Goal: Information Seeking & Learning: Learn about a topic

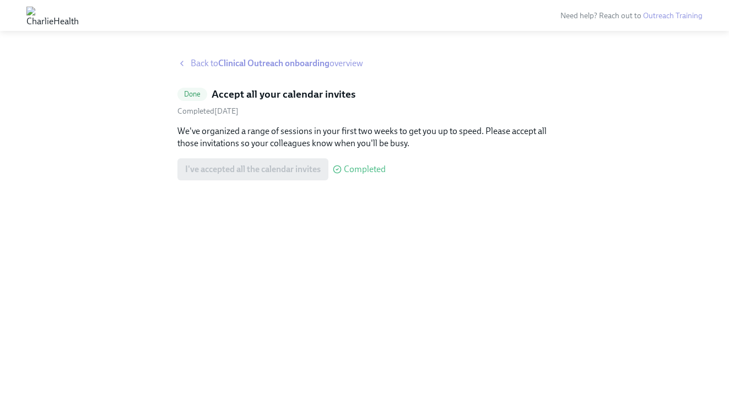
click at [289, 61] on strong "Clinical Outreach onboarding" at bounding box center [273, 63] width 111 height 10
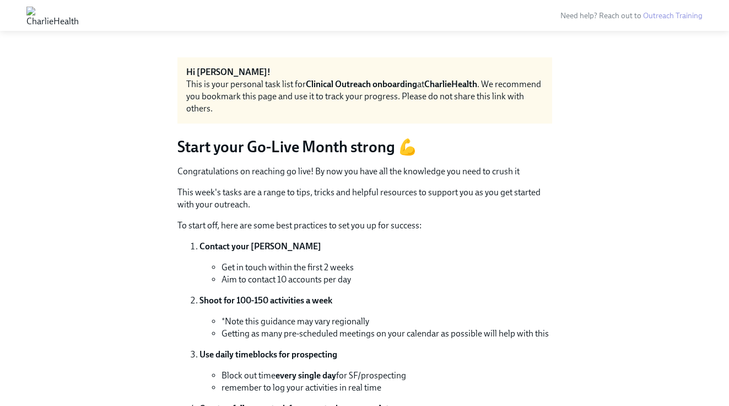
click at [278, 61] on div "Hi [PERSON_NAME]! This is your personal task list for Clinical Outreach onboard…" at bounding box center [365, 90] width 375 height 66
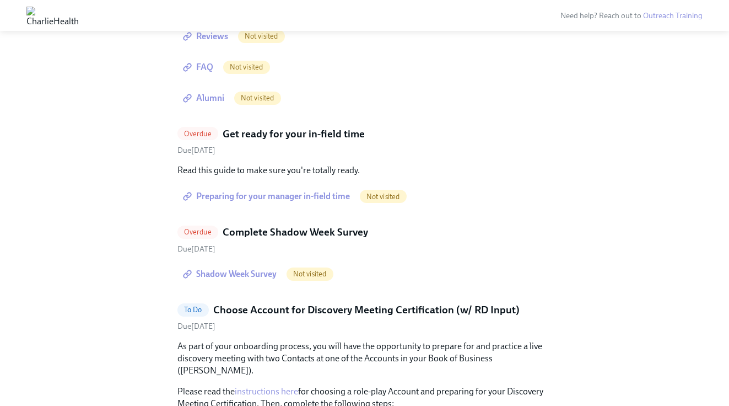
scroll to position [686, 0]
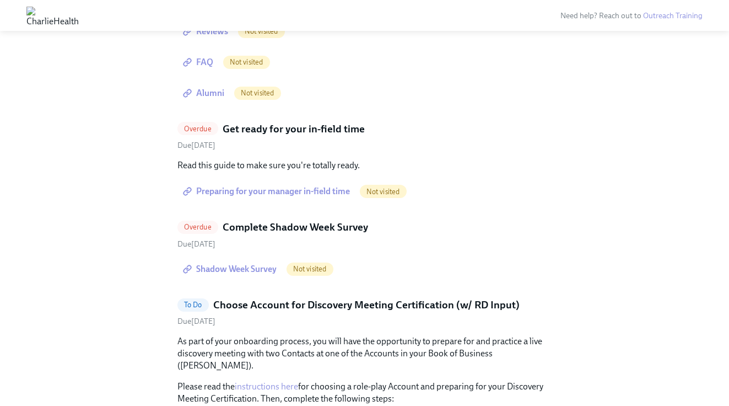
click at [253, 266] on span "Shadow Week Survey" at bounding box center [231, 269] width 92 height 11
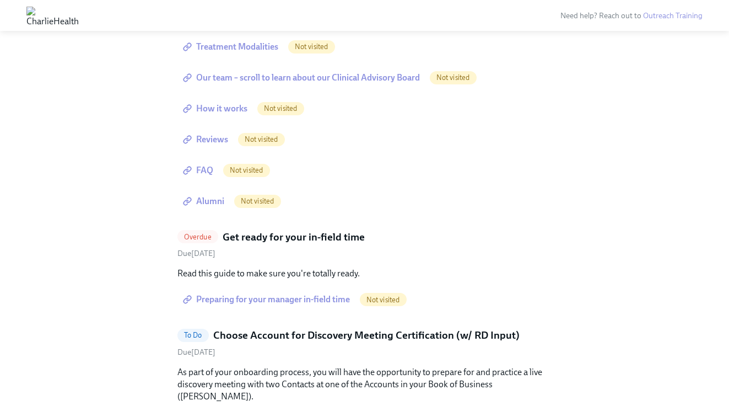
scroll to position [578, 0]
click at [262, 299] on span "Preparing for your manager in-field time" at bounding box center [267, 299] width 165 height 11
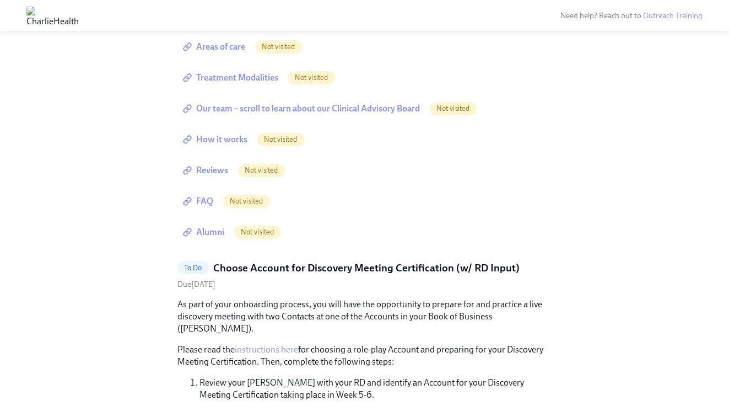
scroll to position [536, 0]
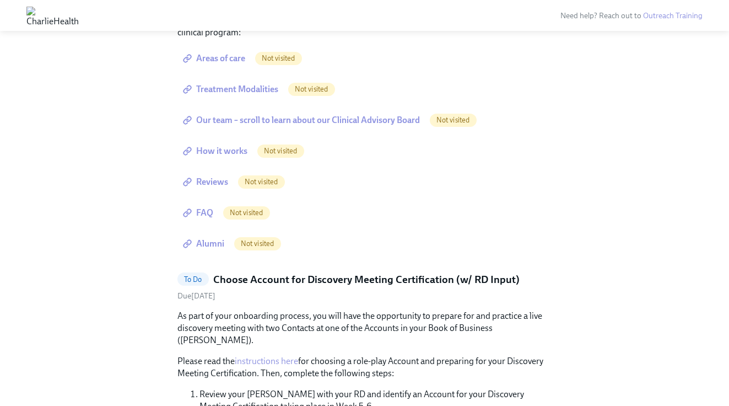
click at [210, 245] on span "Alumni" at bounding box center [204, 243] width 39 height 11
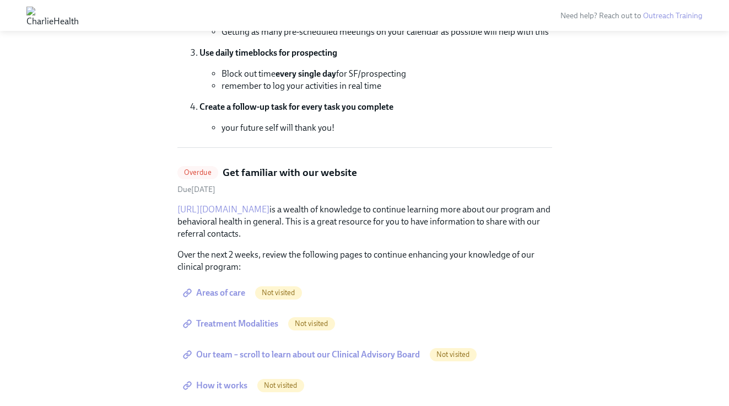
scroll to position [301, 0]
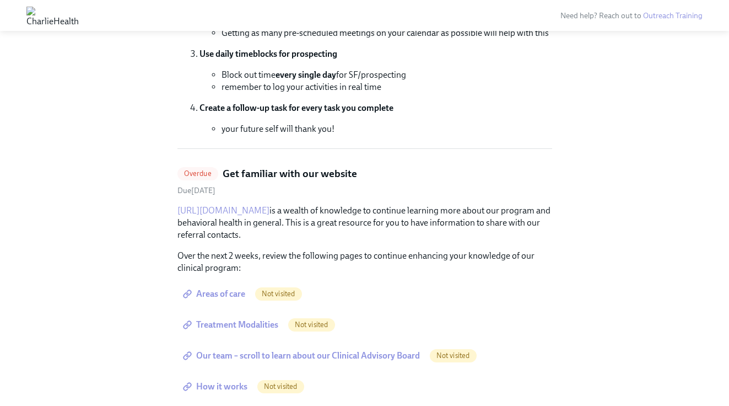
click at [254, 170] on h5 "Get familiar with our website" at bounding box center [290, 174] width 135 height 14
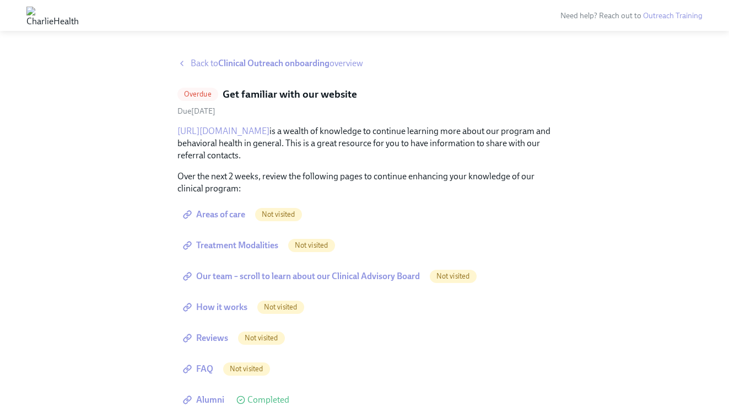
click at [223, 217] on span "Areas of care" at bounding box center [215, 214] width 60 height 11
click at [222, 242] on span "Treatment Modalities" at bounding box center [231, 245] width 93 height 11
click at [276, 271] on span "Our team – scroll to learn about our Clinical Advisory Board" at bounding box center [302, 276] width 235 height 11
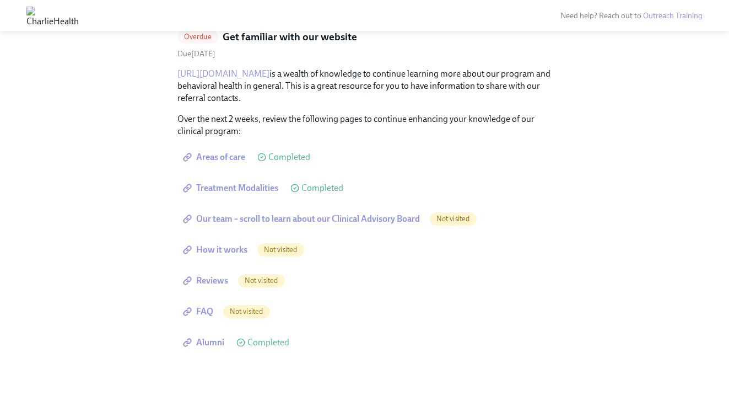
click at [233, 253] on span "How it works" at bounding box center [216, 249] width 62 height 11
click at [233, 255] on link "How it works" at bounding box center [217, 250] width 78 height 22
click at [221, 280] on span "Reviews" at bounding box center [206, 280] width 43 height 11
click at [210, 312] on span "FAQ" at bounding box center [199, 311] width 28 height 11
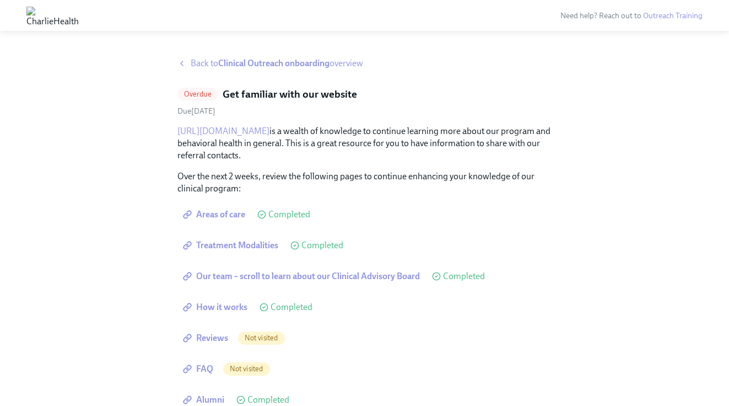
scroll to position [57, 0]
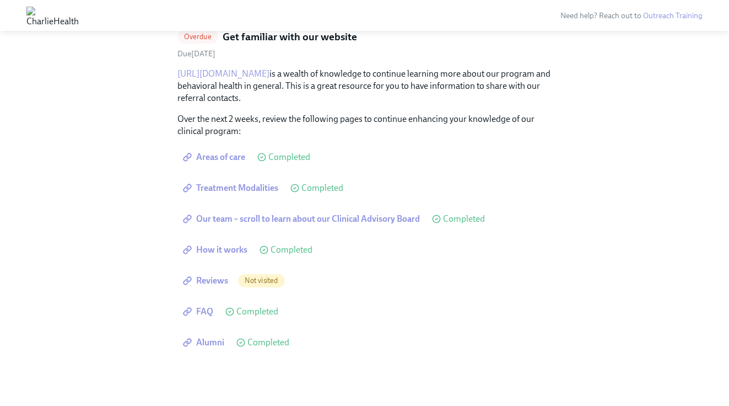
click at [210, 279] on span "Reviews" at bounding box center [206, 280] width 43 height 11
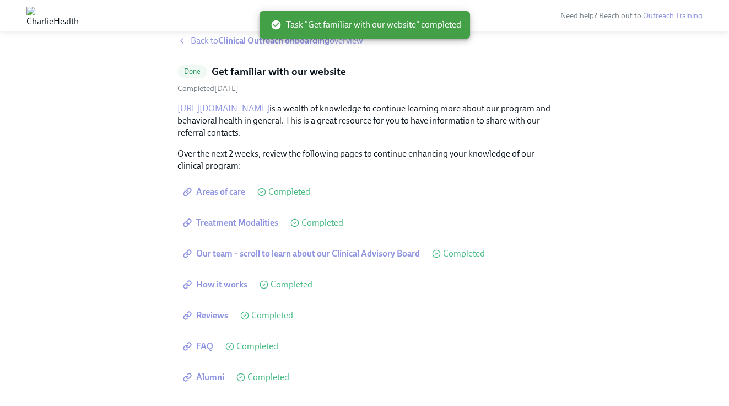
scroll to position [0, 0]
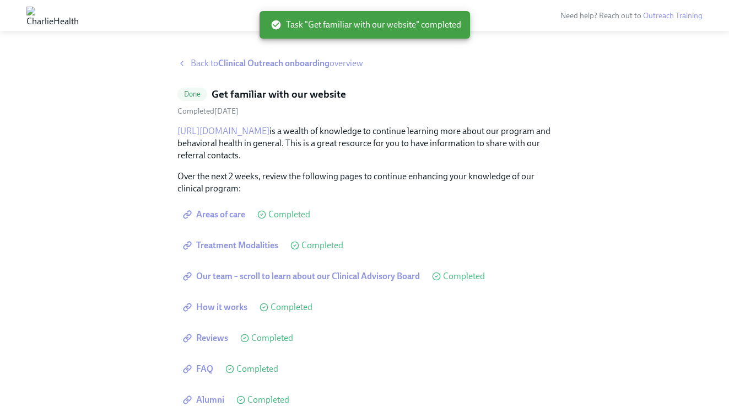
click at [232, 60] on strong "Clinical Outreach onboarding" at bounding box center [273, 63] width 111 height 10
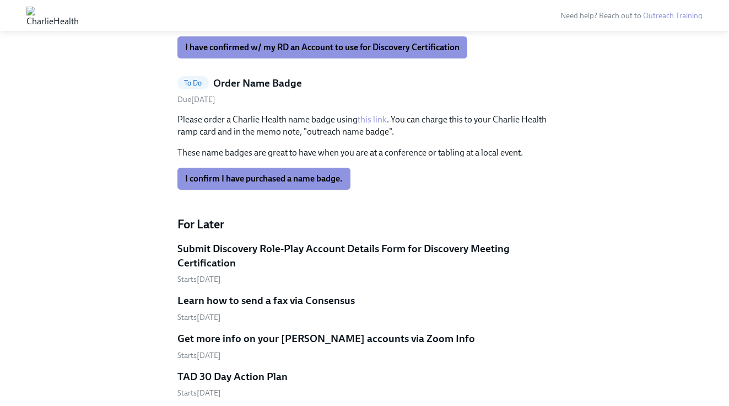
scroll to position [674, 0]
